Goal: Communication & Community: Answer question/provide support

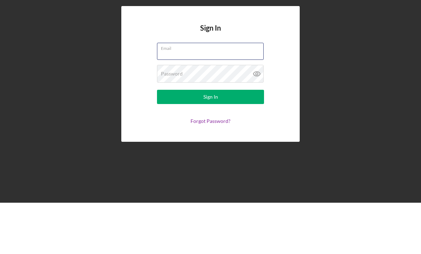
scroll to position [23, 0]
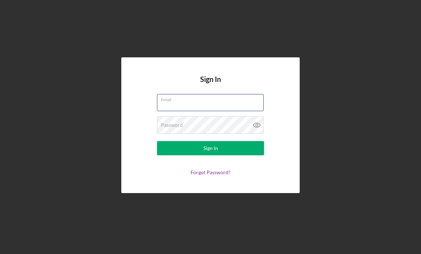
type input "[EMAIL_ADDRESS][DOMAIN_NAME]"
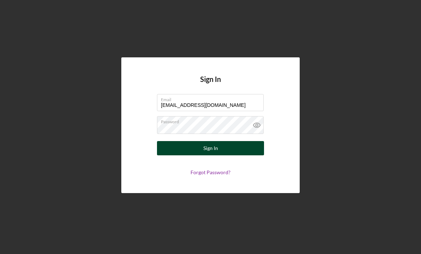
click at [257, 141] on button "Sign In" at bounding box center [210, 148] width 107 height 14
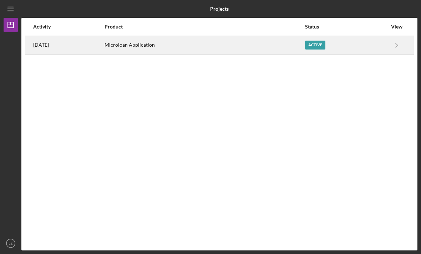
click at [123, 36] on div "Microloan Application" at bounding box center [205, 45] width 200 height 18
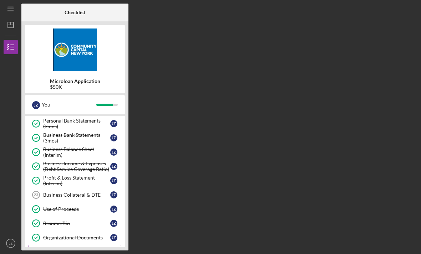
scroll to position [146, 0]
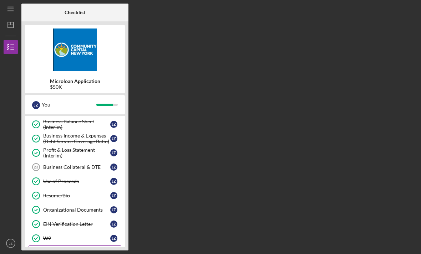
click at [65, 250] on div "Lease (if applicable)" at bounding box center [76, 253] width 67 height 6
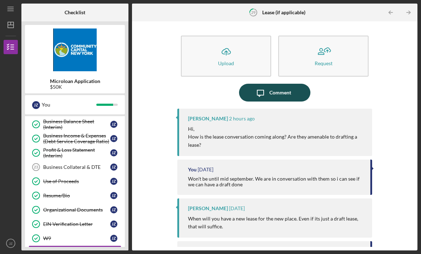
click at [283, 84] on div "Comment" at bounding box center [280, 93] width 22 height 18
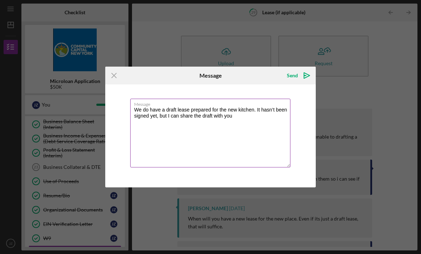
click at [251, 119] on textarea "We do have a draft lease prepared for the new kitchen. It hasn’t been signed ye…" at bounding box center [210, 133] width 160 height 69
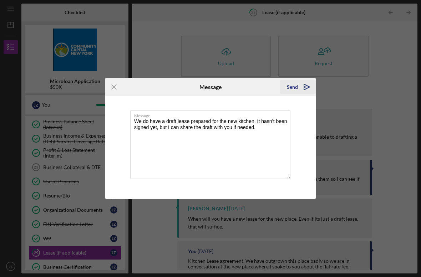
type textarea "We do have a draft lease prepared for the new kitchen. It hasn’t been signed ye…"
click at [311, 90] on icon "Icon/icon-invite-send" at bounding box center [307, 87] width 18 height 18
